Goal: Task Accomplishment & Management: Use online tool/utility

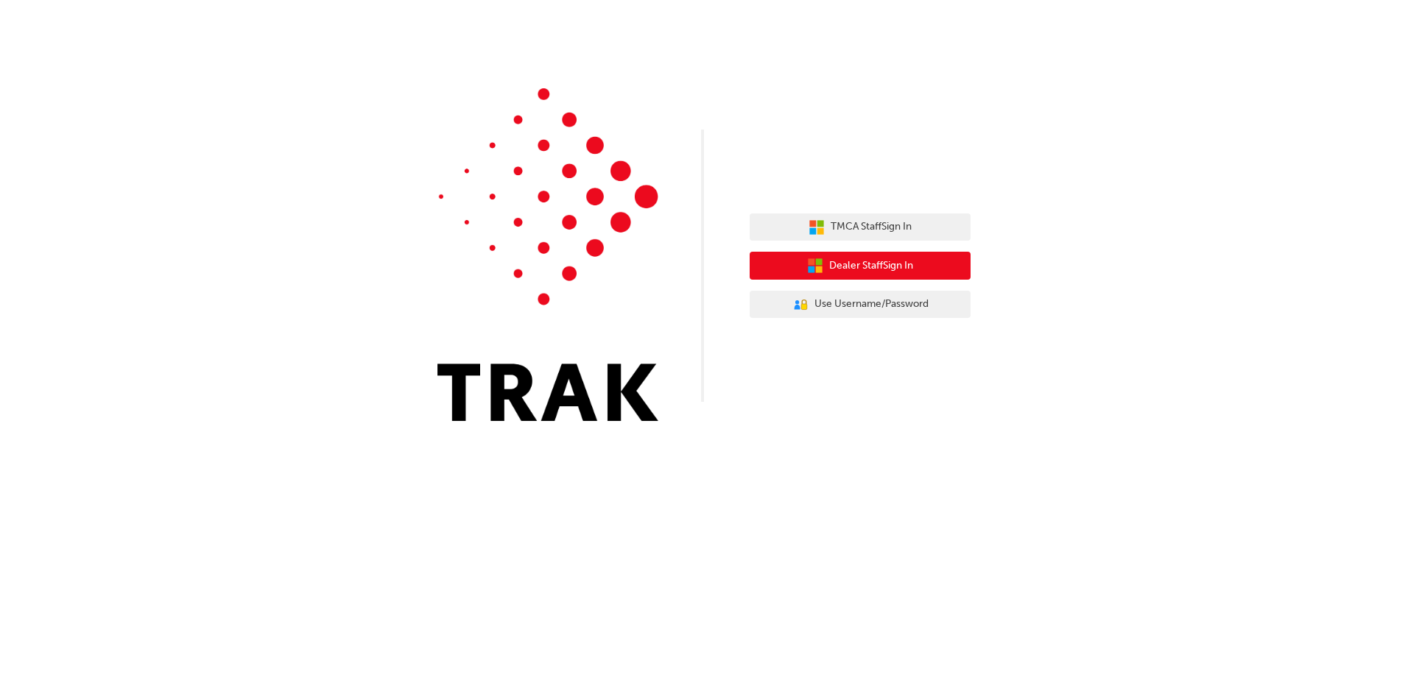
click at [858, 257] on button "Dealer Staff Sign In" at bounding box center [860, 266] width 221 height 28
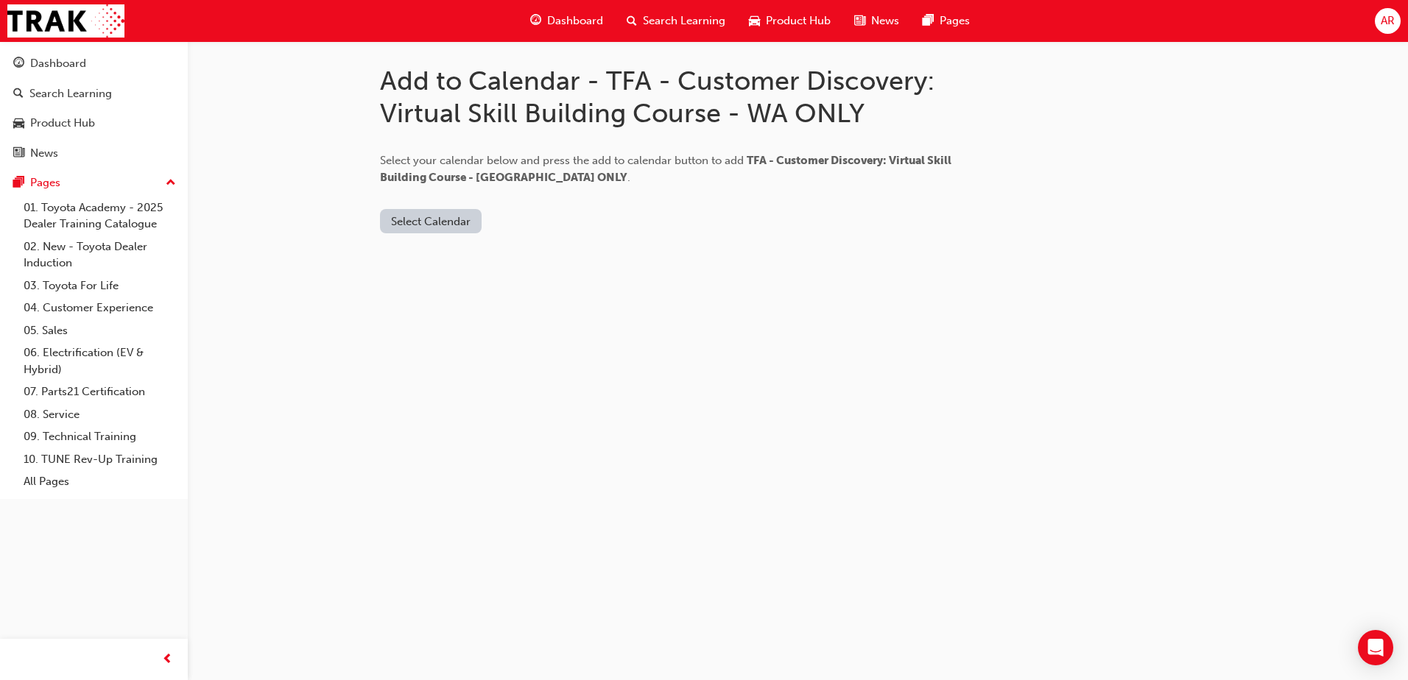
click at [432, 218] on button "Select Calendar" at bounding box center [431, 221] width 102 height 24
click at [438, 250] on div "Outlook.com" at bounding box center [431, 257] width 89 height 17
click at [529, 220] on button "Add to Calendar" at bounding box center [555, 221] width 105 height 24
click at [537, 214] on button "Add to Calendar" at bounding box center [555, 221] width 105 height 24
